Goal: Navigation & Orientation: Understand site structure

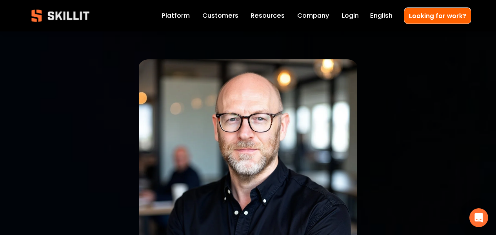
click at [217, 12] on link "Customers" at bounding box center [220, 15] width 36 height 11
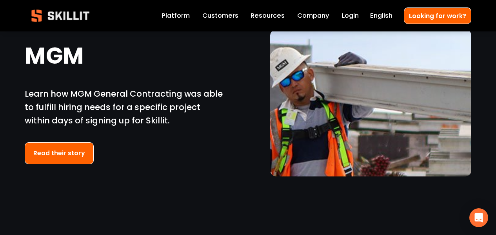
scroll to position [1117, 0]
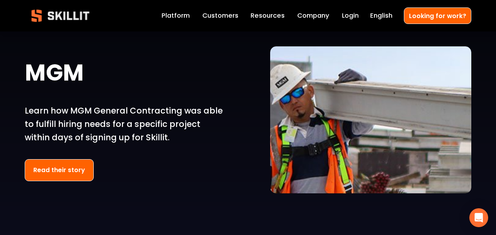
click at [178, 12] on link "Platform" at bounding box center [176, 15] width 28 height 11
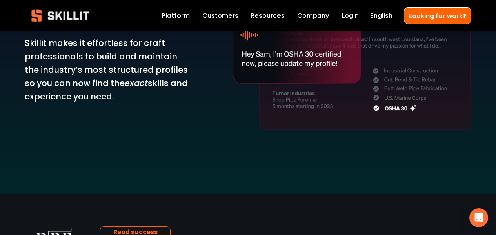
scroll to position [967, 0]
